Goal: Task Accomplishment & Management: Manage account settings

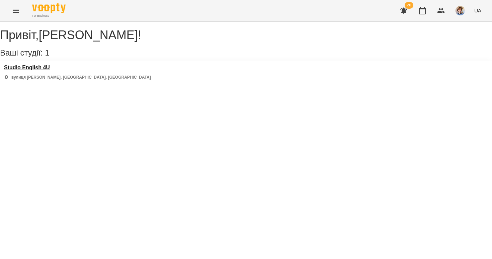
click at [42, 71] on h3 "Studio English 4U" at bounding box center [77, 68] width 147 height 6
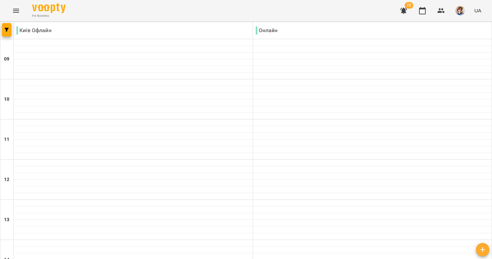
scroll to position [306, 0]
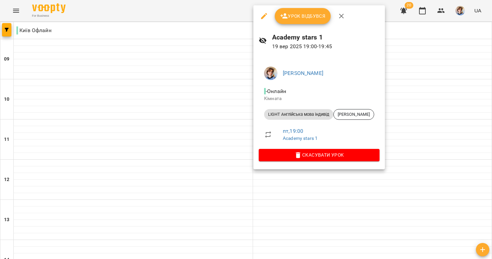
click at [264, 13] on icon "button" at bounding box center [264, 16] width 8 height 8
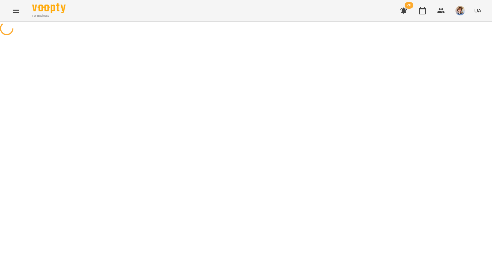
select select "**********"
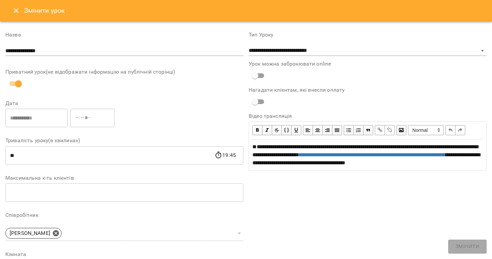
click at [15, 7] on icon "Close" at bounding box center [16, 11] width 8 height 8
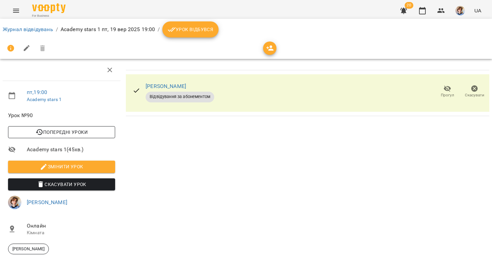
click at [15, 129] on span "Попередні уроки" at bounding box center [61, 132] width 96 height 8
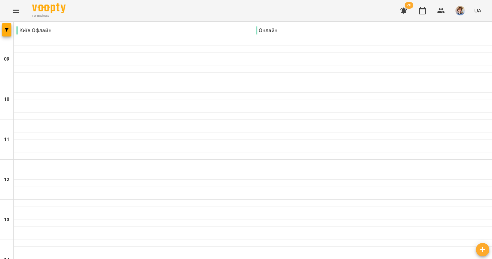
scroll to position [306, 0]
